Goal: Transaction & Acquisition: Subscribe to service/newsletter

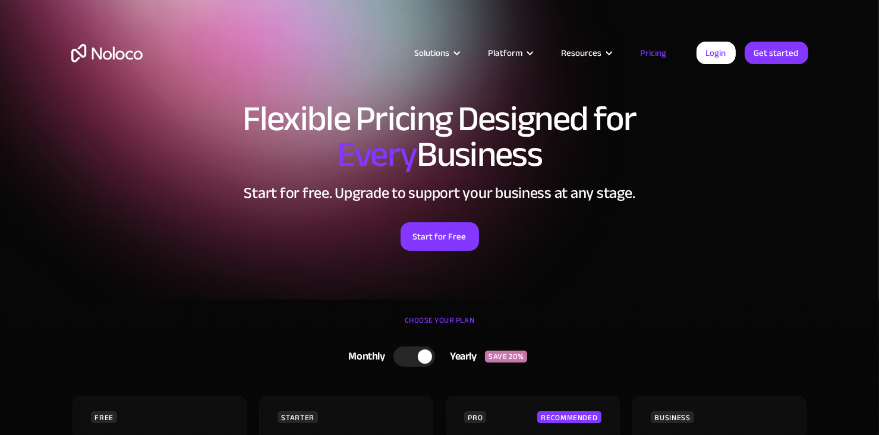
click at [638, 225] on div "Start for Free" at bounding box center [439, 232] width 737 height 37
click at [704, 178] on div "Flexible Pricing Designed for Every Business Start for free. Upgrade to support…" at bounding box center [439, 187] width 760 height 197
click at [424, 349] on div at bounding box center [414, 356] width 42 height 20
click at [741, 77] on div "Solutions Use Cases Business Types Project Management Keep track of customers, …" at bounding box center [439, 65] width 760 height 70
click at [705, 97] on div "Solutions Use Cases Business Types Project Management Keep track of customers, …" at bounding box center [439, 65] width 760 height 70
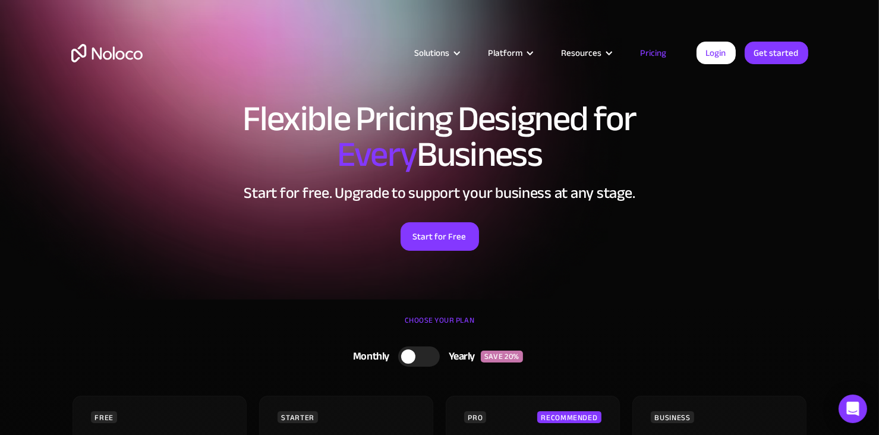
click at [708, 126] on h1 "Flexible Pricing Designed for Every Business" at bounding box center [439, 136] width 737 height 71
click at [446, 232] on link "Start for Free" at bounding box center [439, 236] width 78 height 29
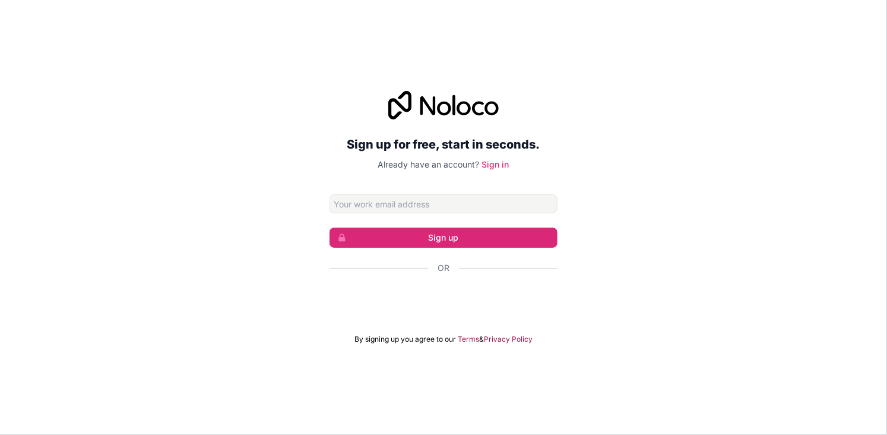
click at [260, 197] on div "Sign up for free, start in seconds. Already have an account? Sign in Sign up Or…" at bounding box center [443, 217] width 887 height 286
